Goal: Transaction & Acquisition: Download file/media

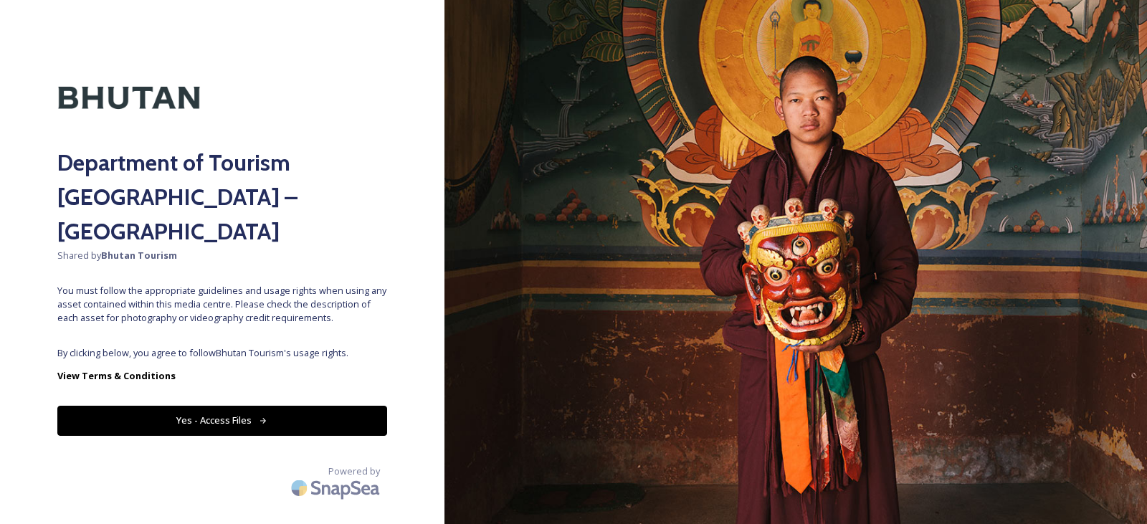
click at [217, 406] on button "Yes - Access Files" at bounding box center [222, 420] width 330 height 29
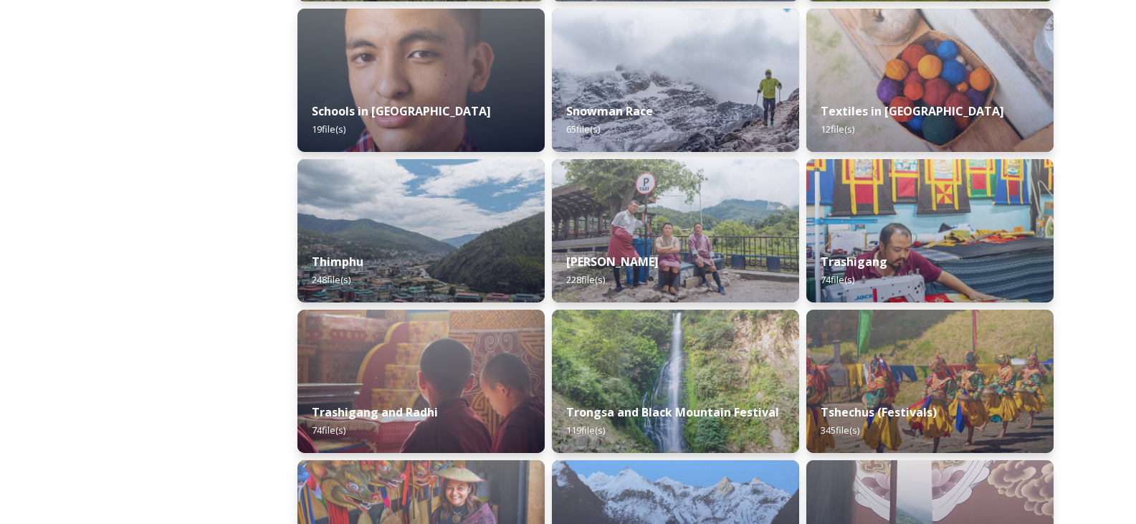
scroll to position [1577, 0]
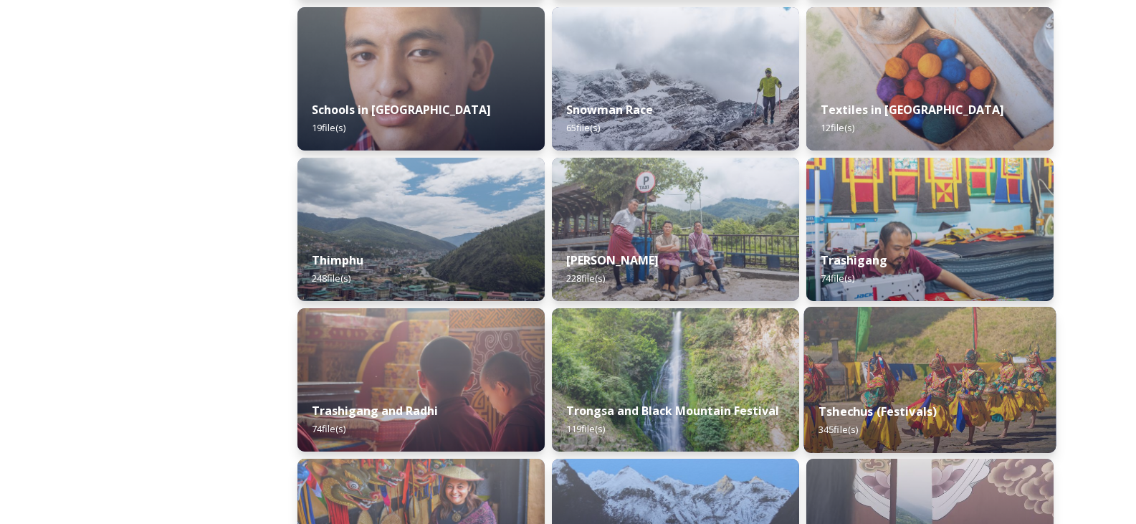
click at [880, 383] on img at bounding box center [930, 380] width 252 height 146
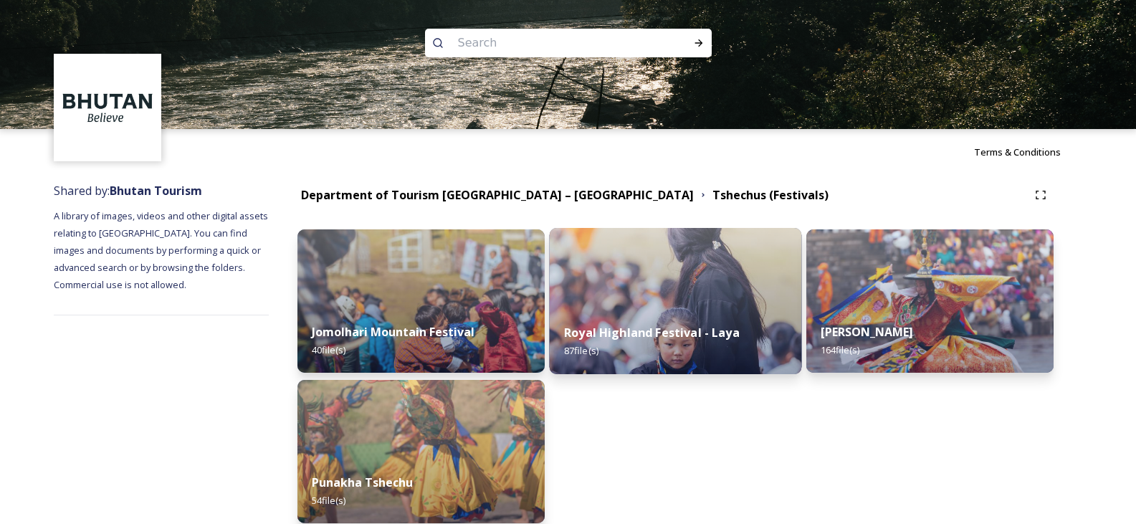
click at [705, 291] on img at bounding box center [676, 301] width 252 height 146
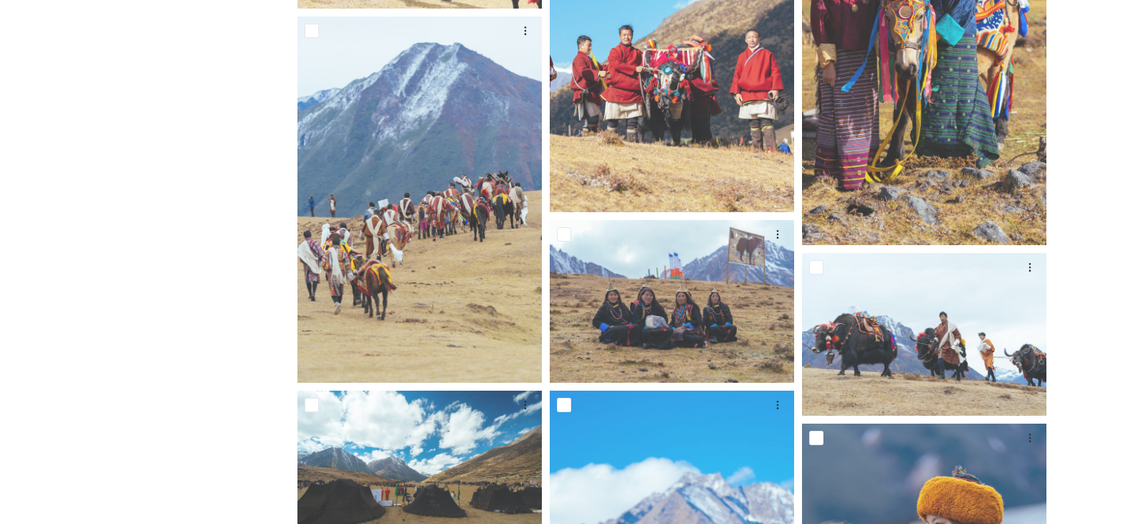
scroll to position [1147, 0]
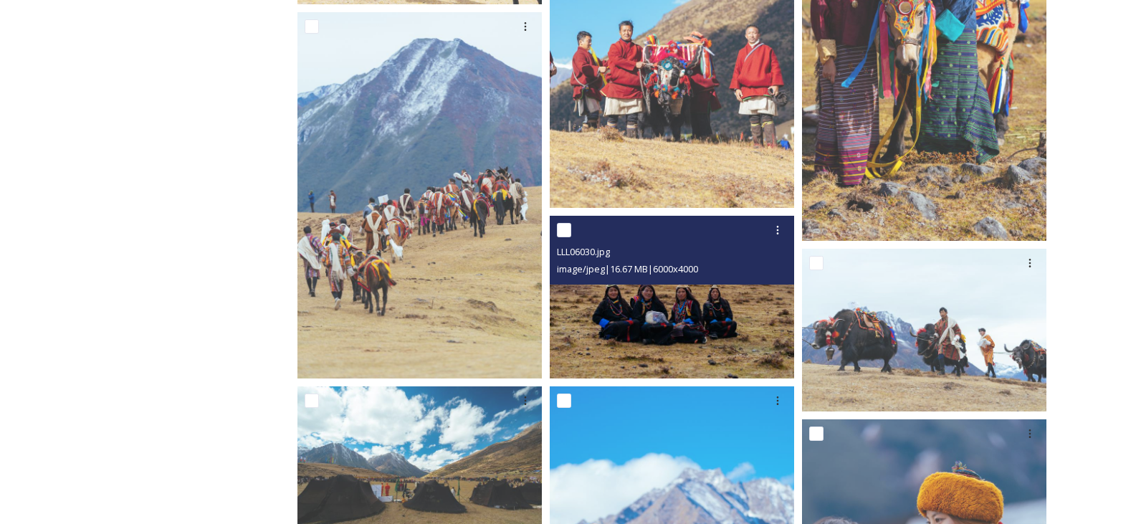
click at [692, 300] on img at bounding box center [672, 297] width 244 height 163
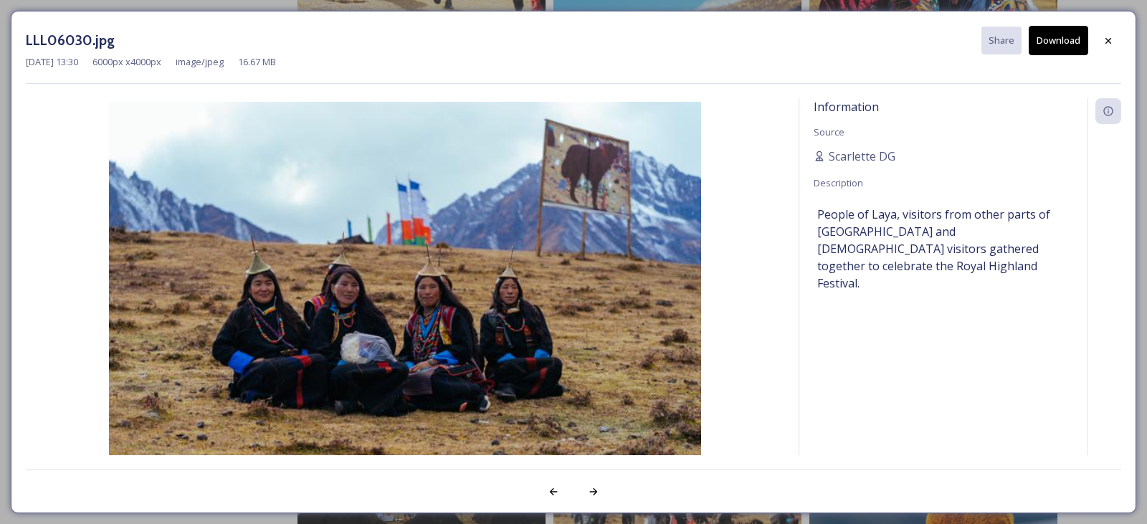
click at [1060, 44] on button "Download" at bounding box center [1058, 40] width 59 height 29
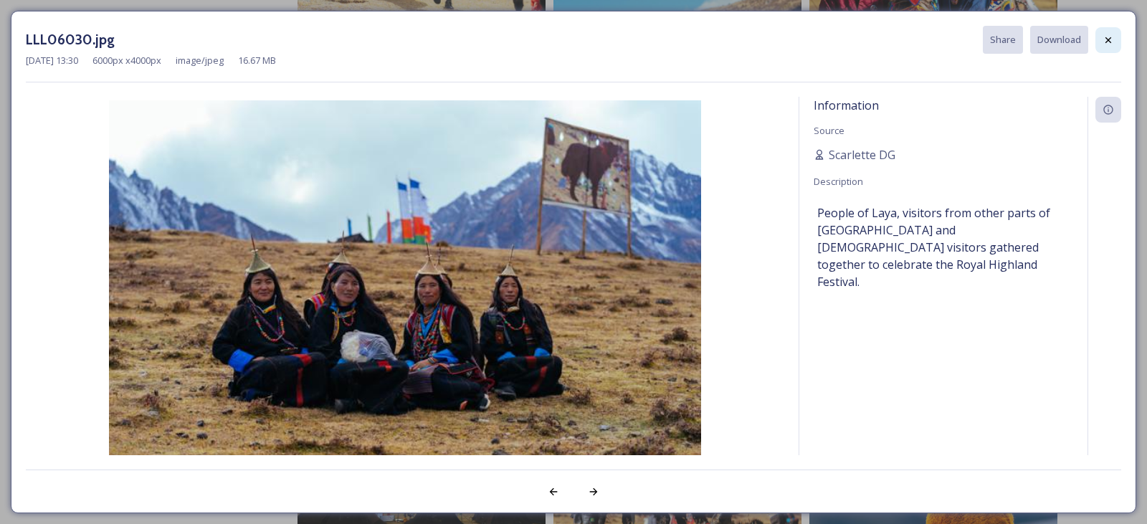
click at [1108, 39] on icon at bounding box center [1108, 40] width 6 height 6
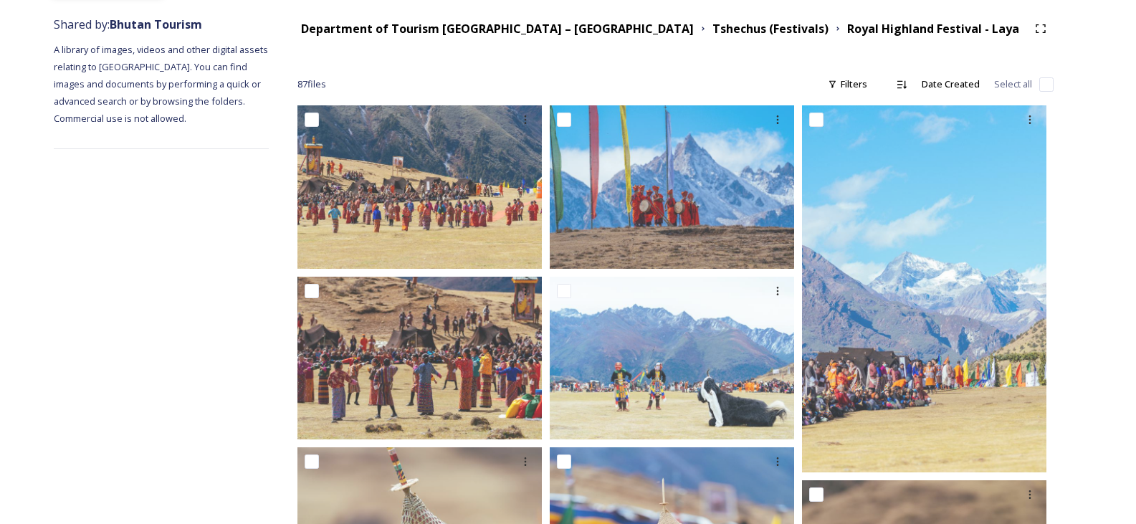
scroll to position [143, 0]
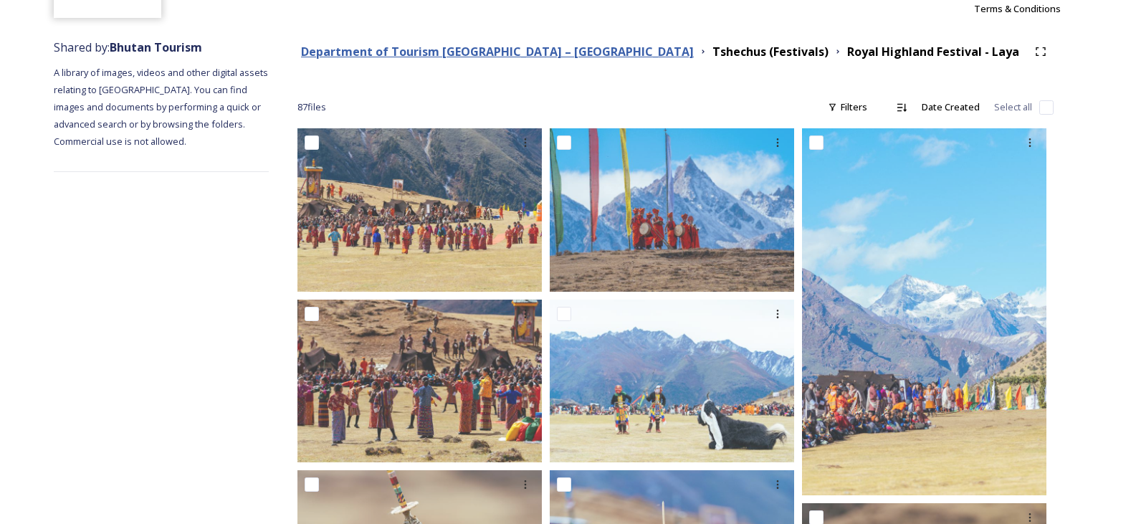
click at [430, 53] on strong "Department of Tourism [GEOGRAPHIC_DATA] – [GEOGRAPHIC_DATA]" at bounding box center [497, 52] width 393 height 16
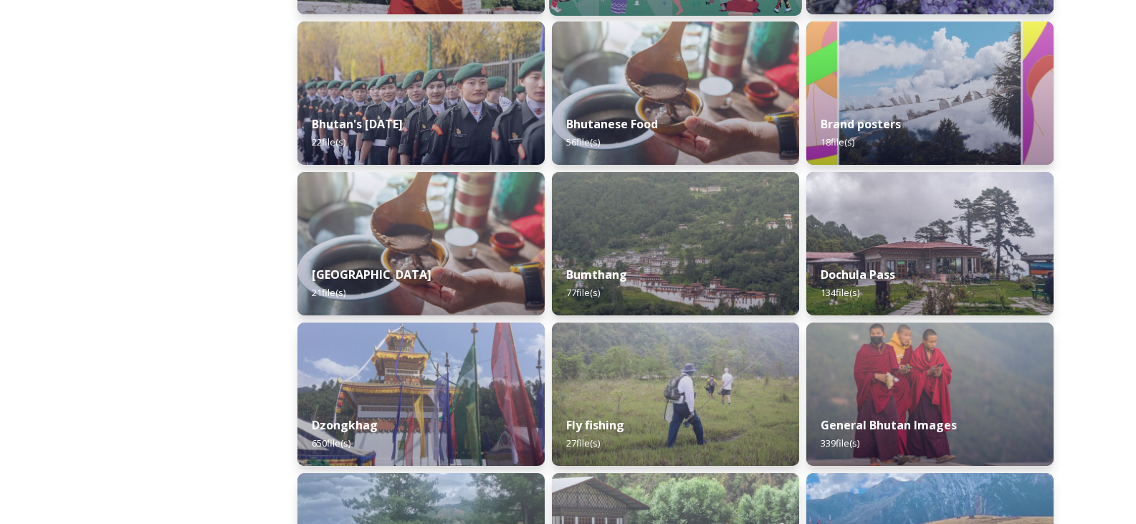
scroll to position [430, 0]
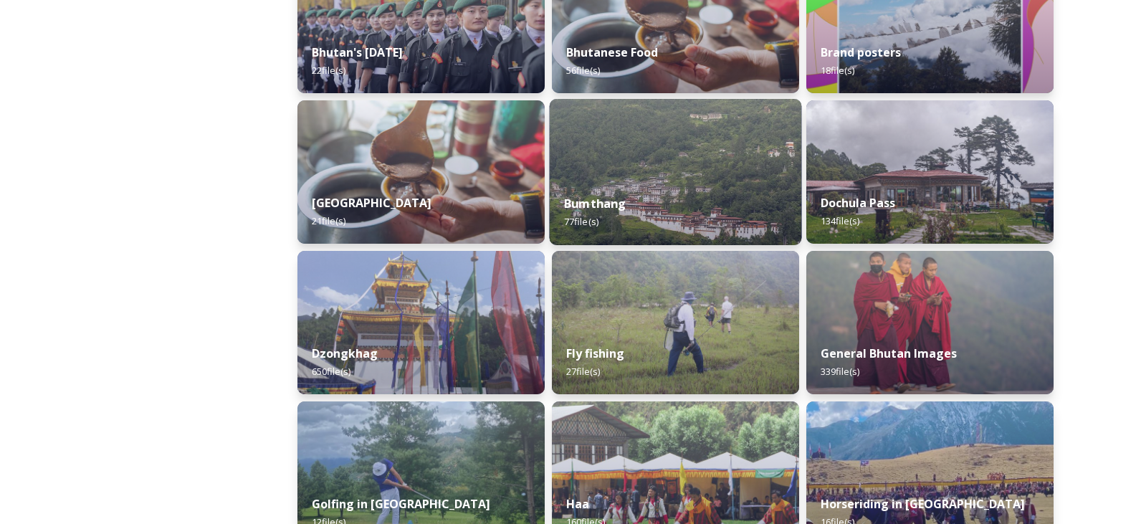
click at [714, 168] on img at bounding box center [676, 172] width 252 height 146
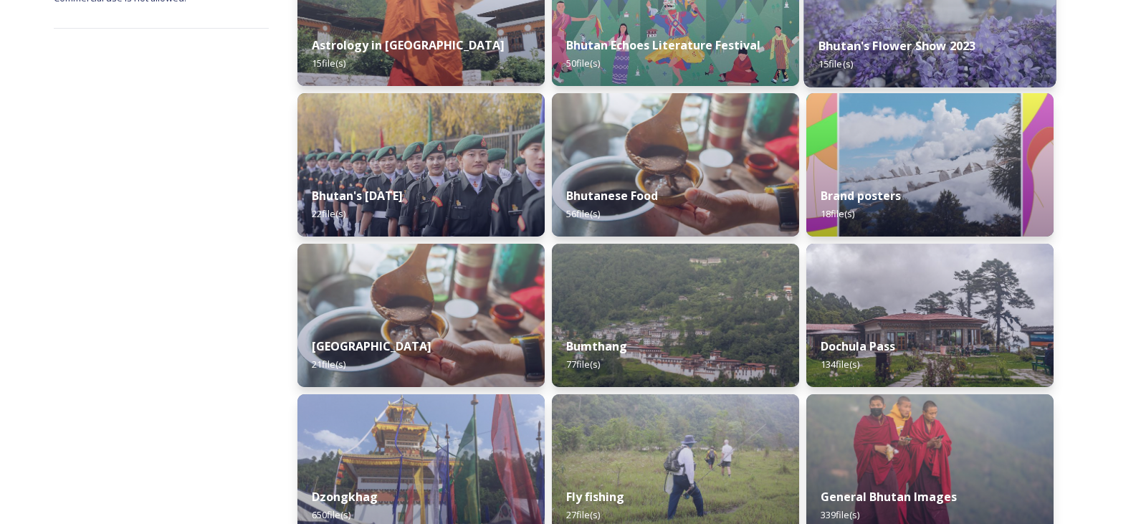
scroll to position [358, 0]
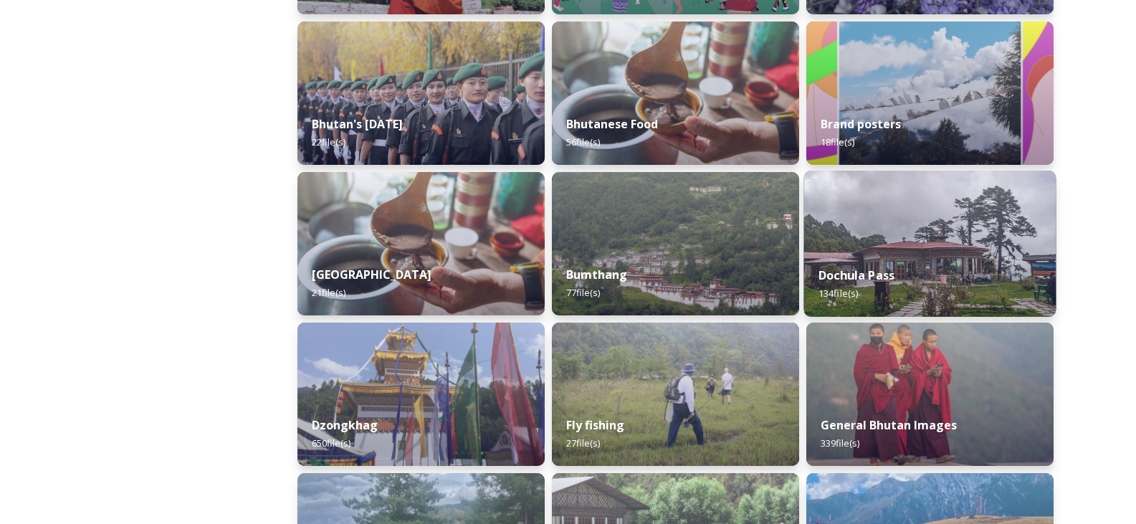
click at [857, 281] on strong "Dochula Pass" at bounding box center [857, 275] width 76 height 16
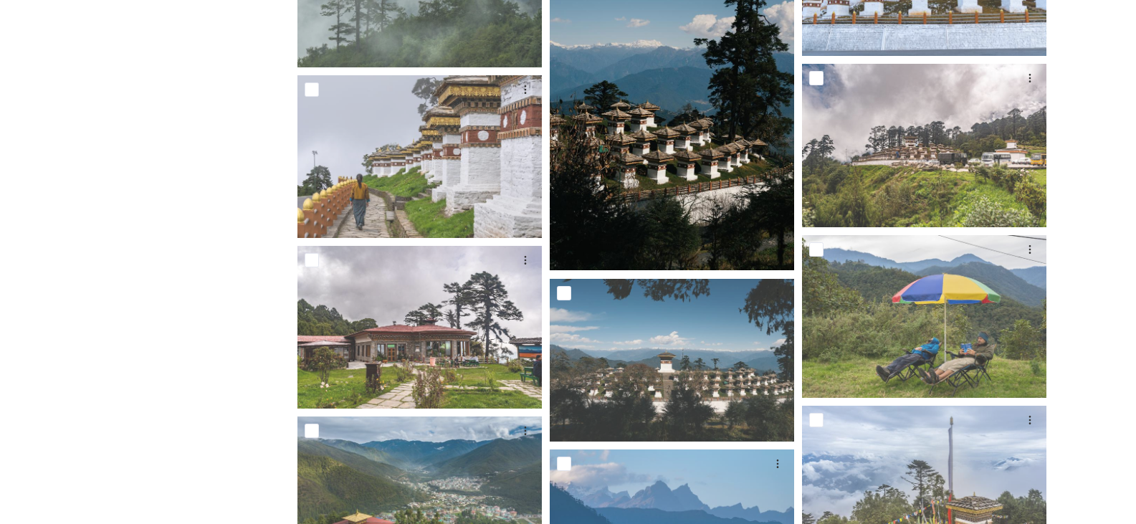
scroll to position [502, 0]
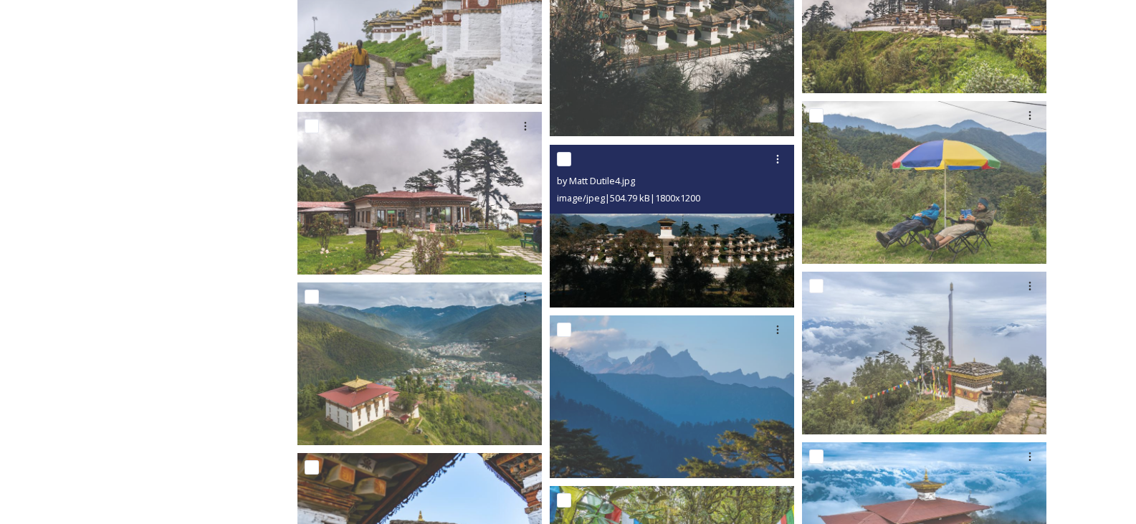
click at [676, 224] on img at bounding box center [672, 225] width 244 height 163
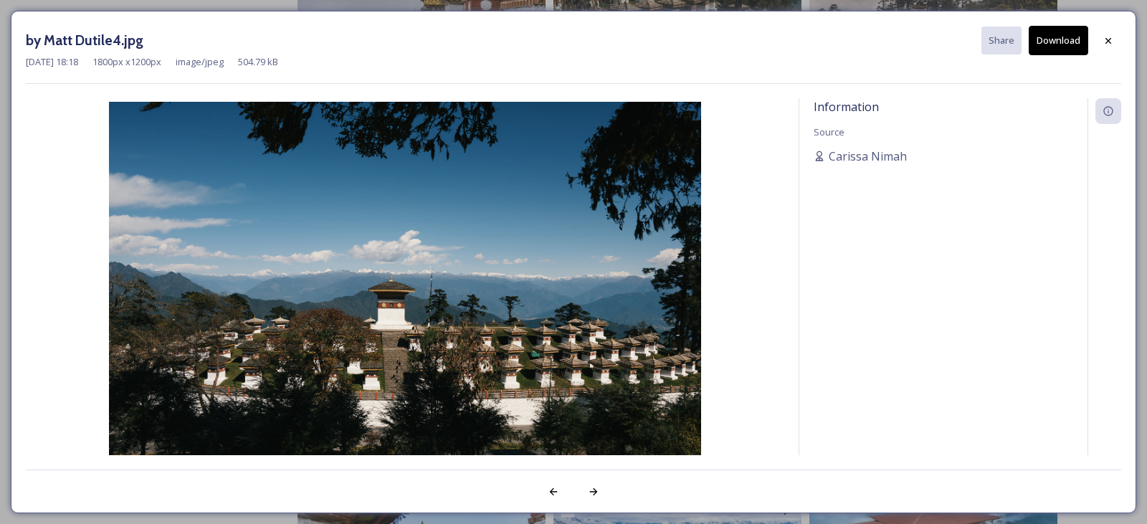
click at [1054, 40] on button "Download" at bounding box center [1058, 40] width 59 height 29
click at [1110, 31] on div at bounding box center [1108, 41] width 26 height 26
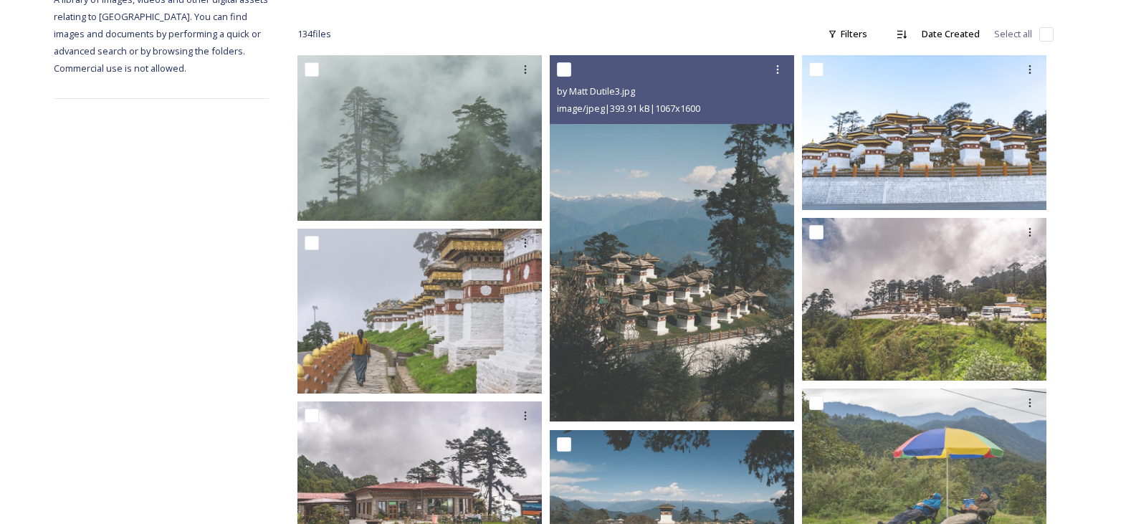
scroll to position [0, 0]
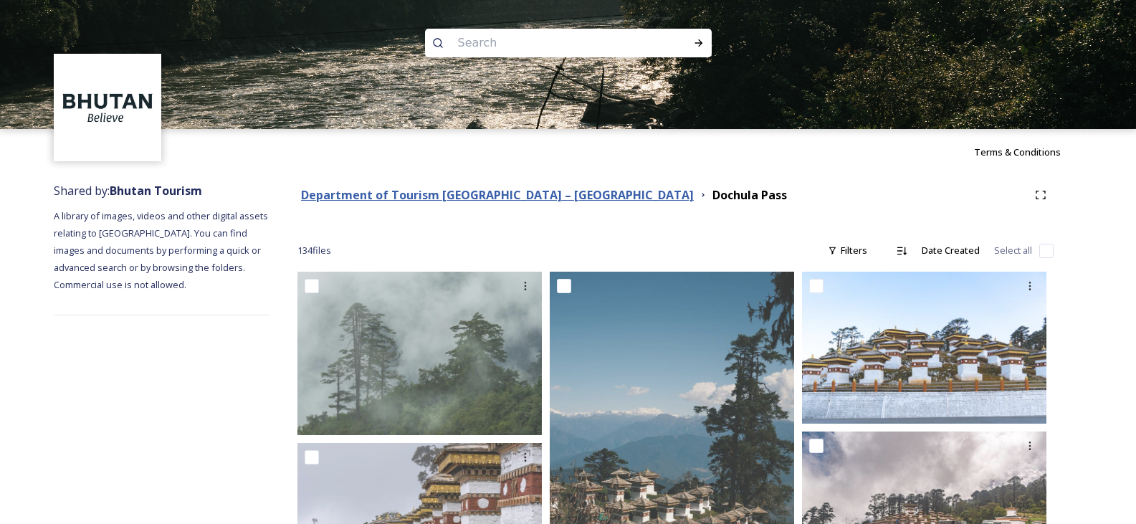
click at [396, 194] on strong "Department of Tourism [GEOGRAPHIC_DATA] – [GEOGRAPHIC_DATA]" at bounding box center [497, 195] width 393 height 16
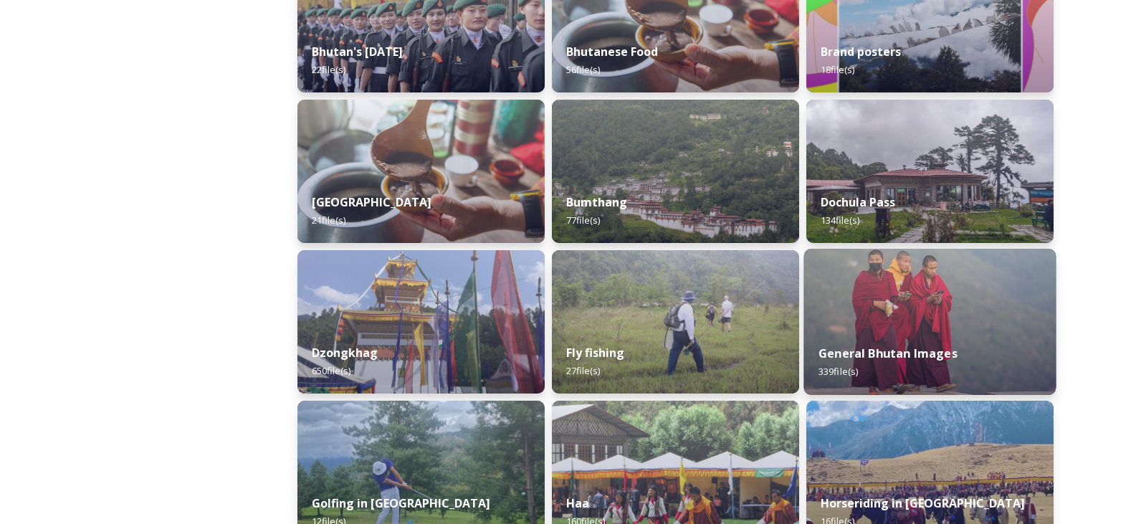
scroll to position [430, 0]
click at [958, 312] on img at bounding box center [930, 322] width 252 height 146
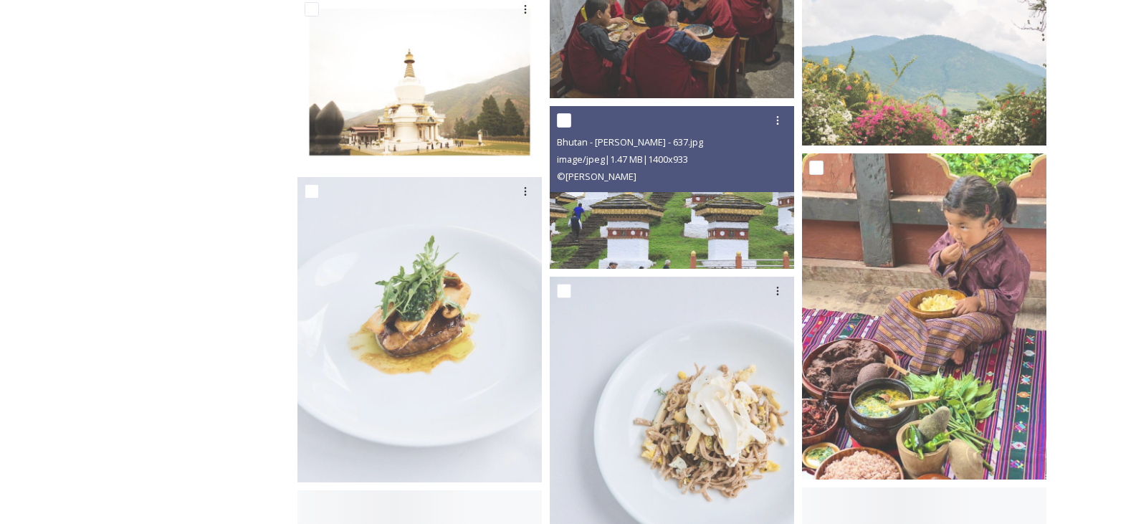
scroll to position [20786, 0]
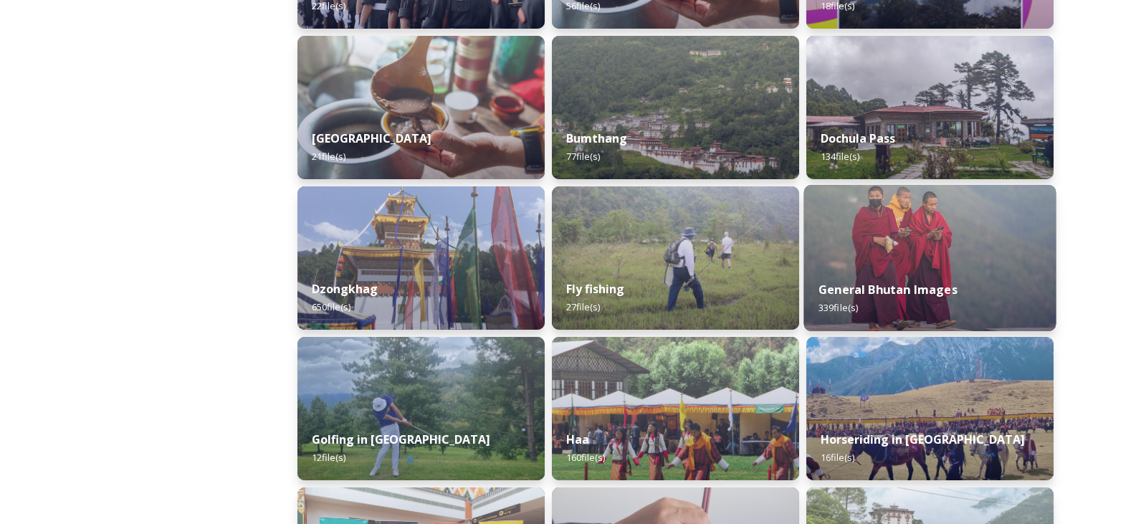
scroll to position [502, 0]
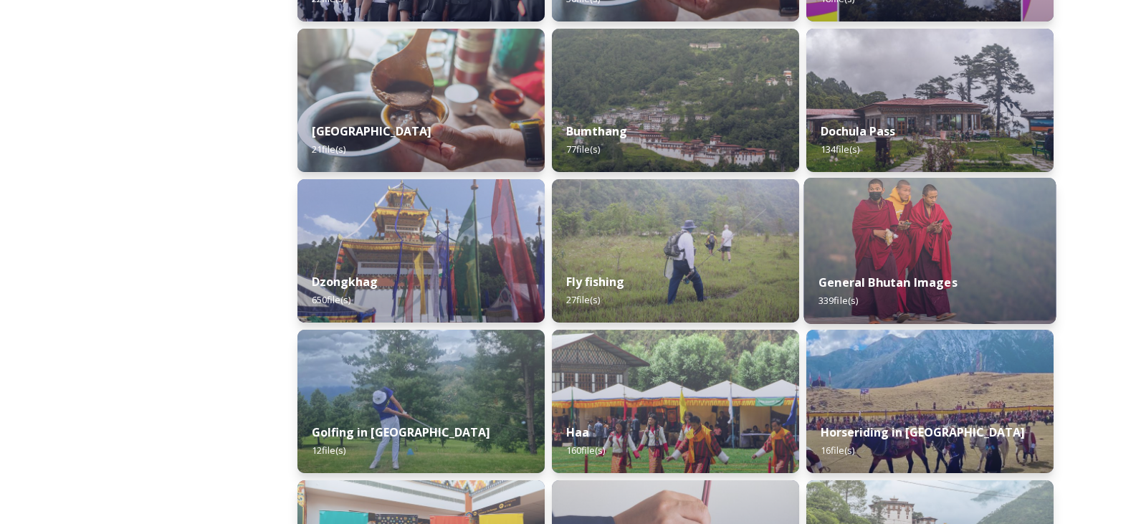
click at [888, 265] on div "General Bhutan Images 339 file(s)" at bounding box center [930, 291] width 252 height 65
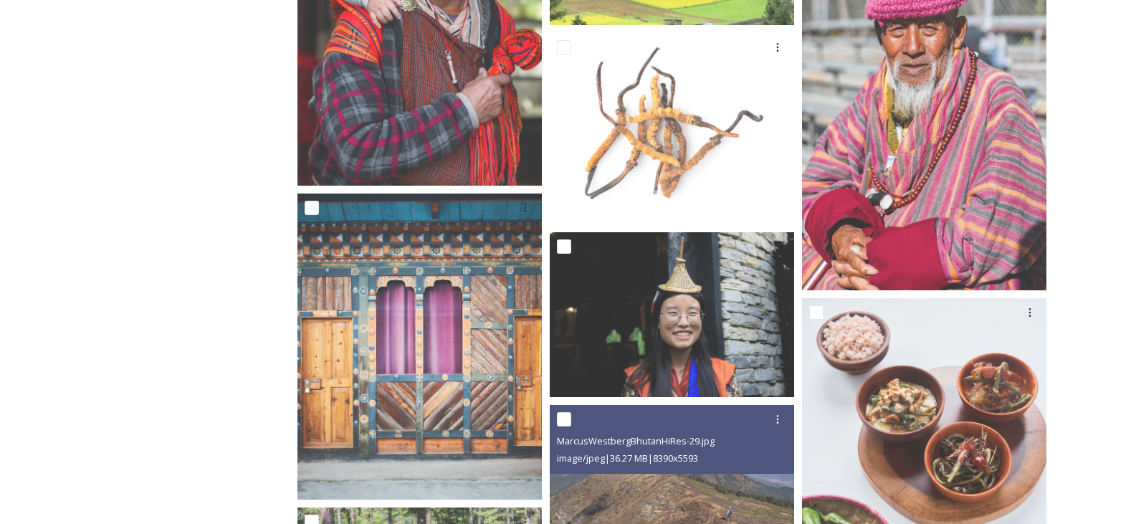
scroll to position [8833, 0]
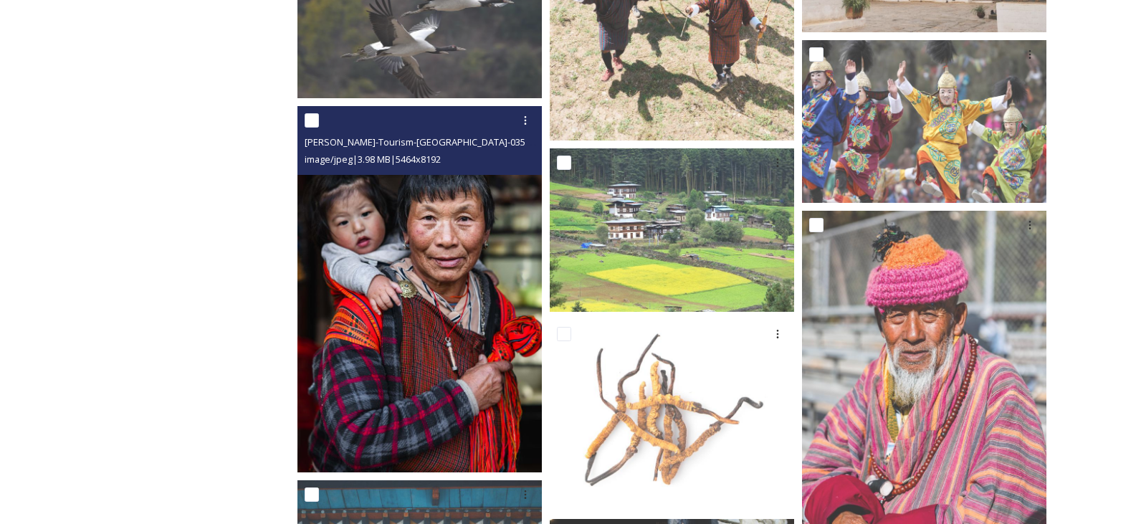
click at [452, 234] on img at bounding box center [419, 289] width 244 height 366
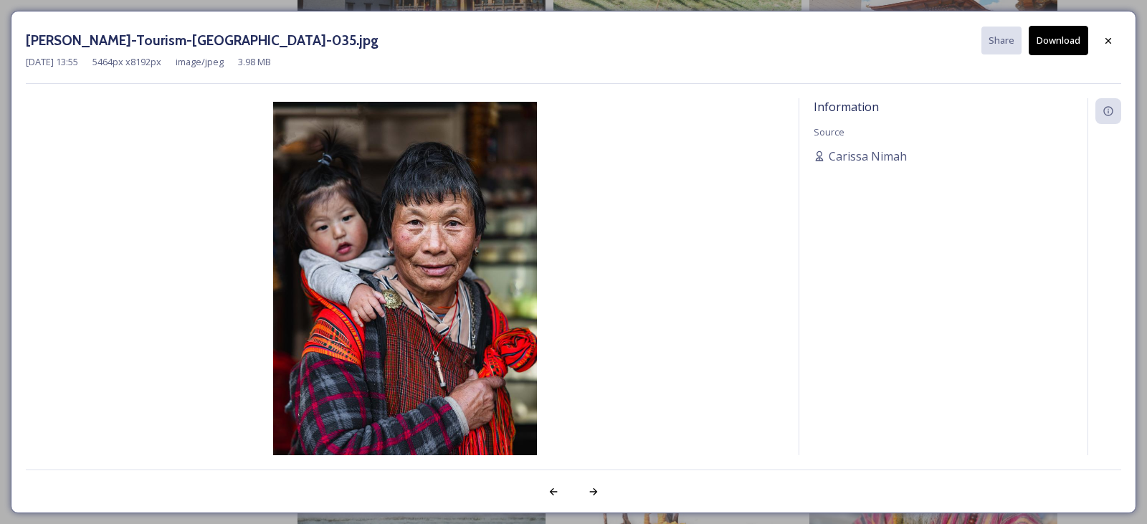
click at [1049, 41] on button "Download" at bounding box center [1058, 40] width 59 height 29
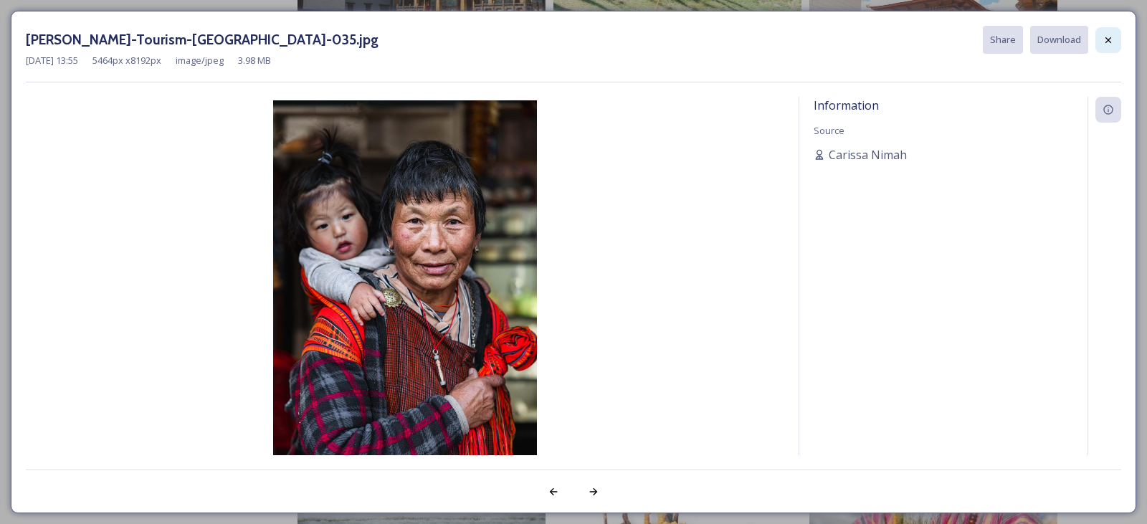
click at [1112, 41] on icon at bounding box center [1107, 39] width 11 height 11
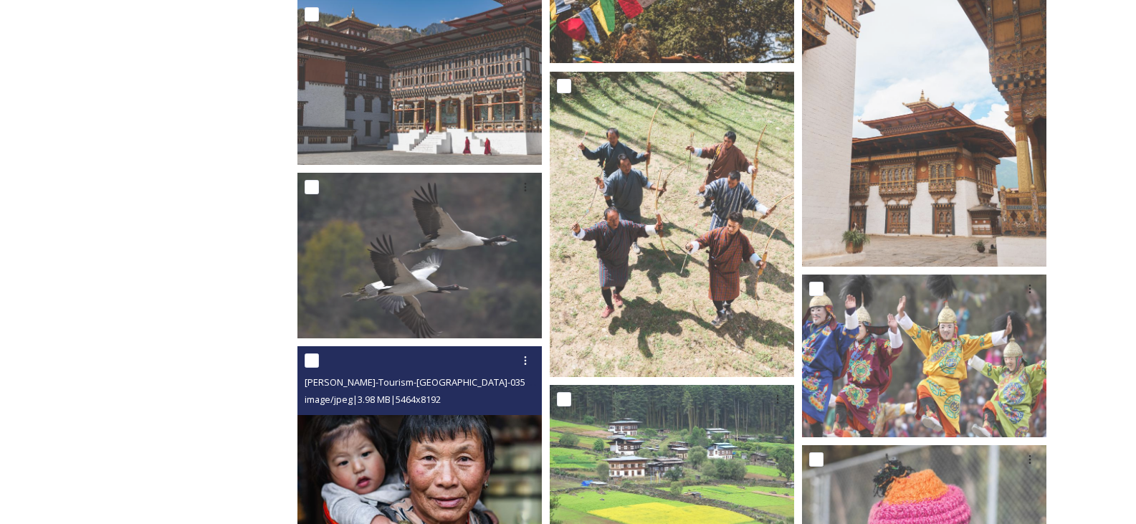
scroll to position [8689, 0]
